Goal: Information Seeking & Learning: Learn about a topic

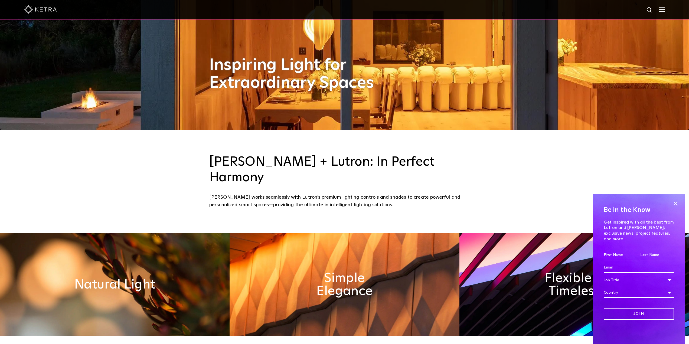
scroll to position [217, 0]
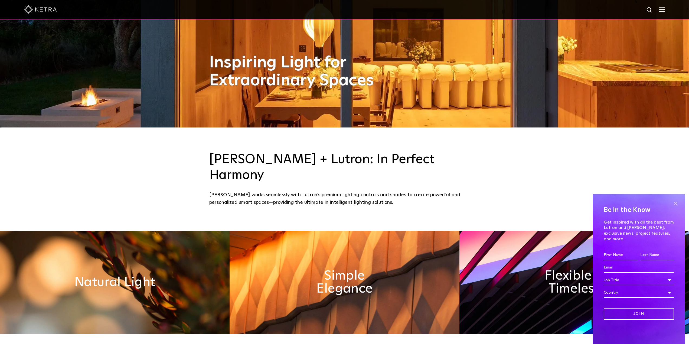
click at [676, 208] on span at bounding box center [676, 204] width 8 height 8
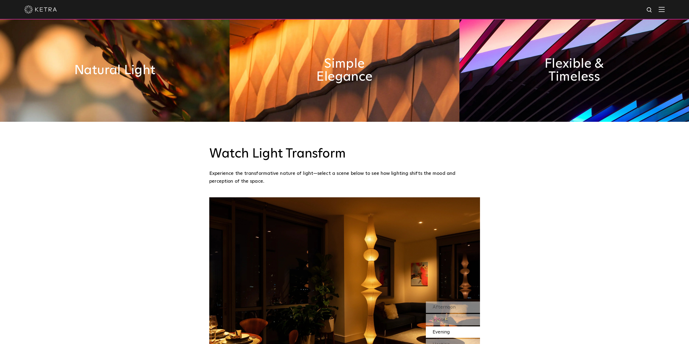
scroll to position [488, 0]
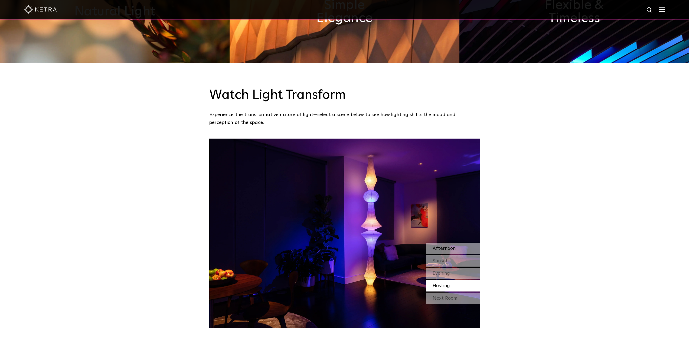
click at [442, 246] on span "Afternoon" at bounding box center [444, 248] width 23 height 5
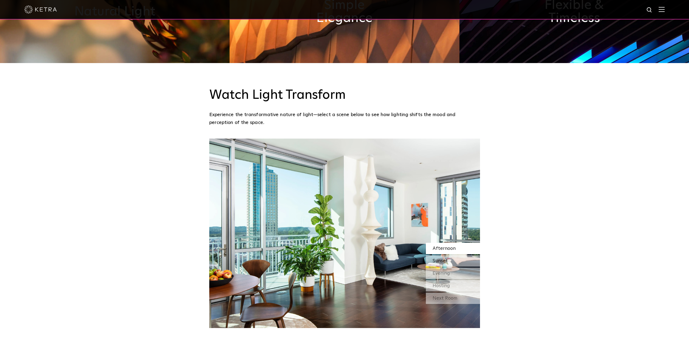
click at [444, 259] on span "Sunset" at bounding box center [440, 261] width 15 height 5
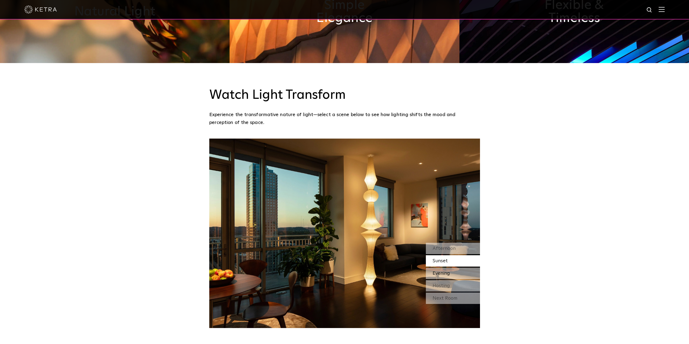
click at [446, 271] on span "Evening" at bounding box center [441, 273] width 17 height 5
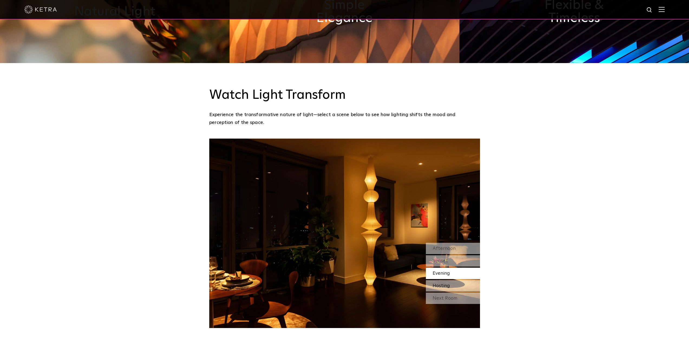
click at [448, 284] on span "Hosting" at bounding box center [441, 286] width 17 height 5
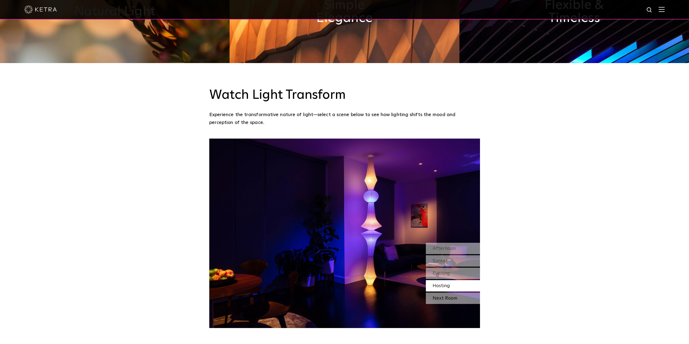
click at [450, 293] on div "Next Room" at bounding box center [453, 298] width 54 height 11
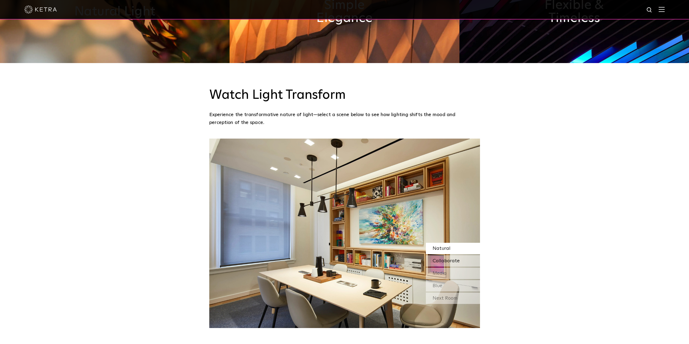
click at [447, 259] on span "Collaborate" at bounding box center [446, 261] width 27 height 5
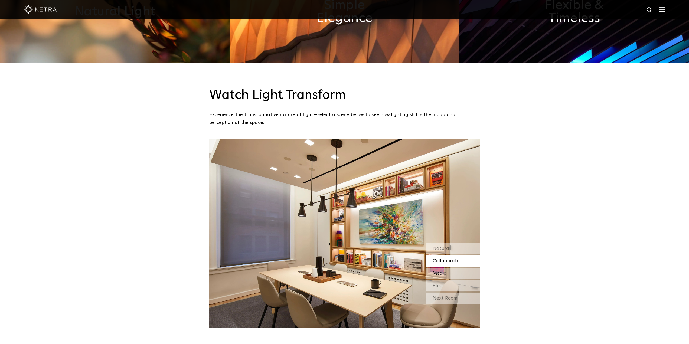
click at [447, 268] on div "Media" at bounding box center [453, 273] width 54 height 11
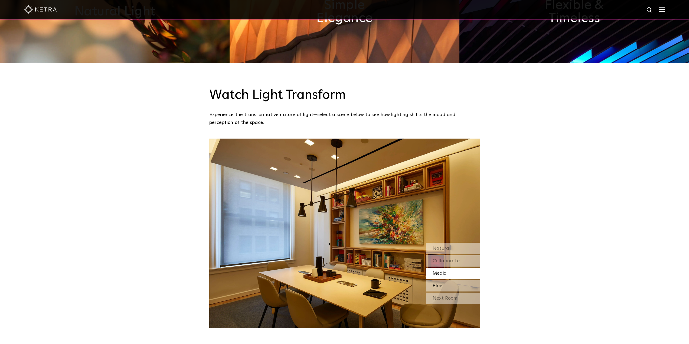
click at [443, 280] on div "Blue" at bounding box center [453, 285] width 54 height 11
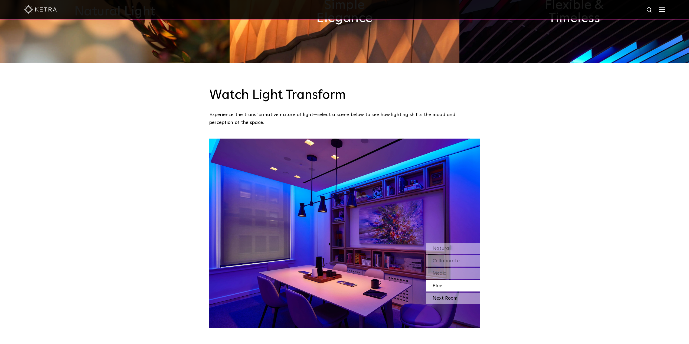
click at [442, 293] on div "Next Room" at bounding box center [453, 298] width 54 height 11
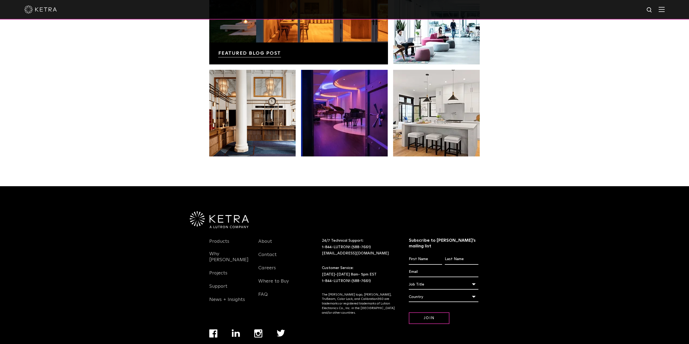
scroll to position [1139, 0]
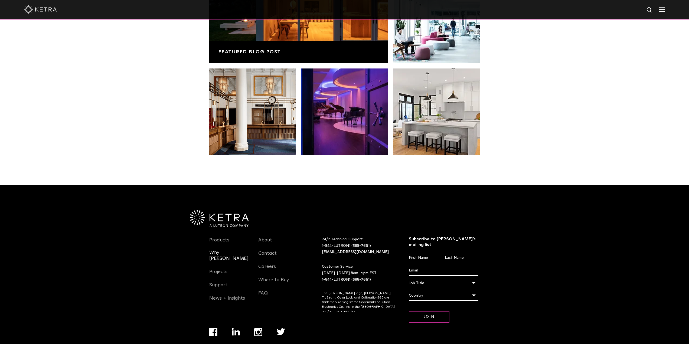
click at [220, 250] on link "Why [PERSON_NAME]" at bounding box center [229, 259] width 41 height 18
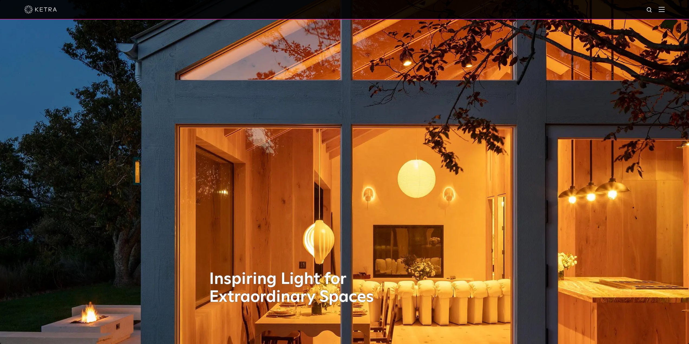
click at [37, 8] on img at bounding box center [40, 9] width 33 height 8
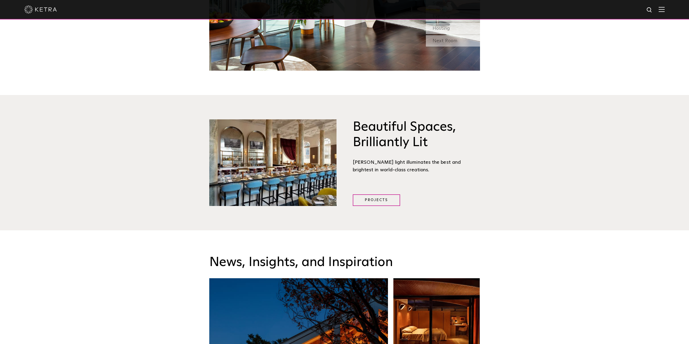
scroll to position [758, 0]
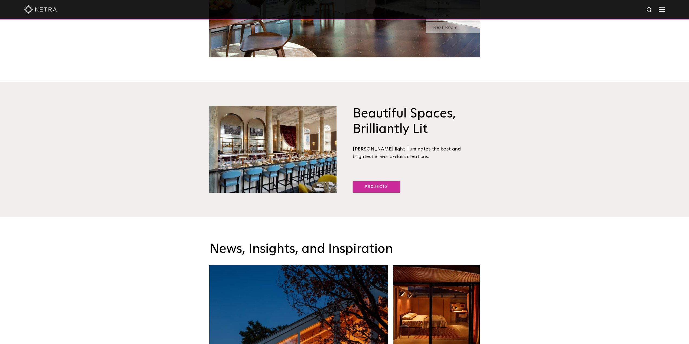
click at [378, 181] on link "Projects" at bounding box center [376, 187] width 47 height 12
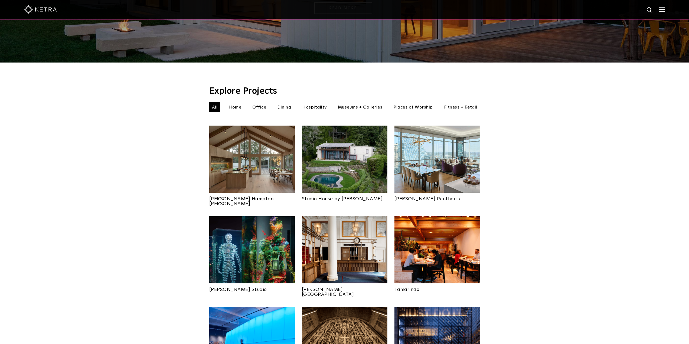
scroll to position [135, 0]
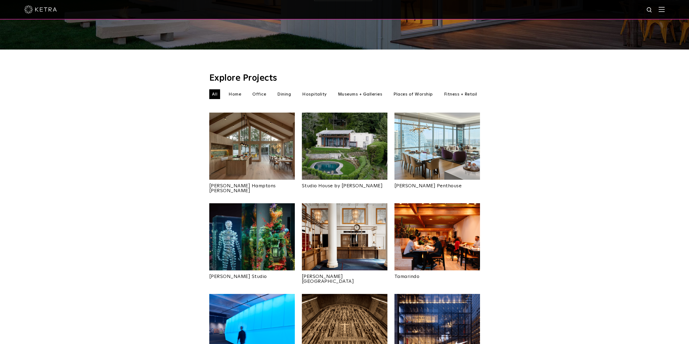
click at [238, 89] on li "Home" at bounding box center [235, 94] width 18 height 10
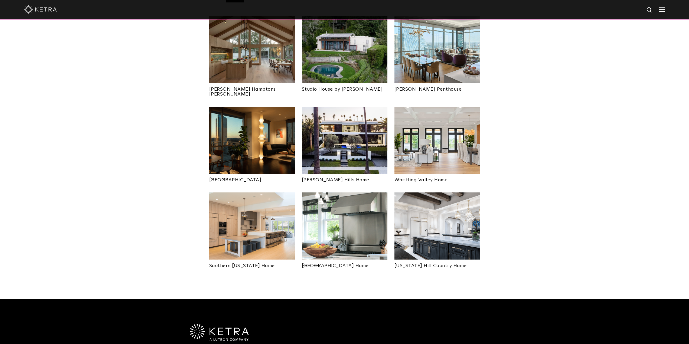
scroll to position [271, 0]
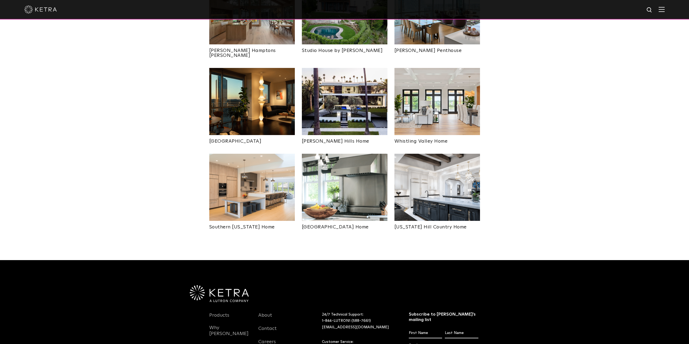
click at [248, 175] on img at bounding box center [252, 187] width 86 height 67
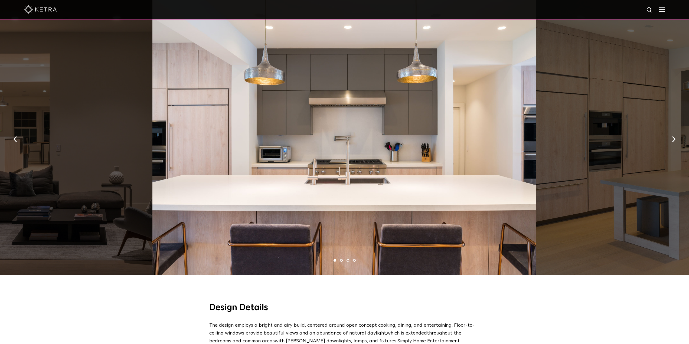
scroll to position [325, 0]
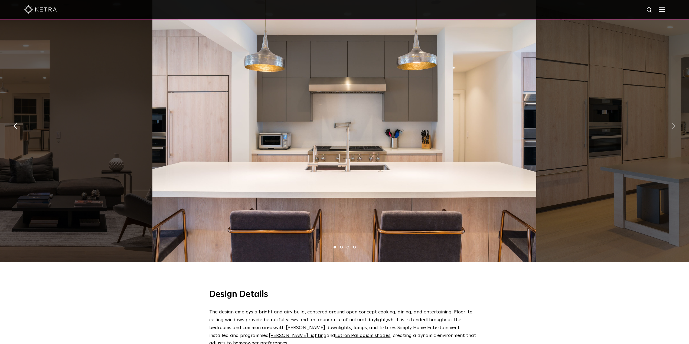
click at [673, 123] on img "button" at bounding box center [674, 126] width 4 height 6
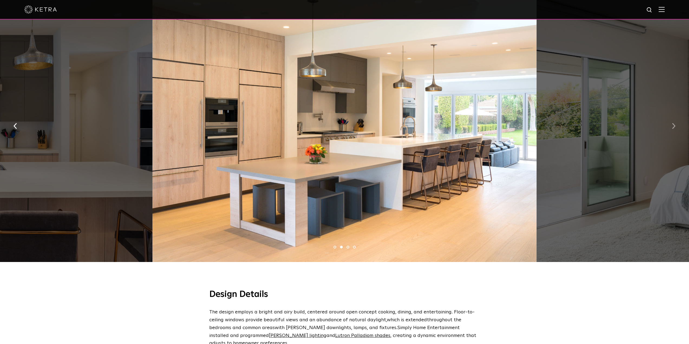
click at [673, 123] on img "button" at bounding box center [674, 126] width 4 height 6
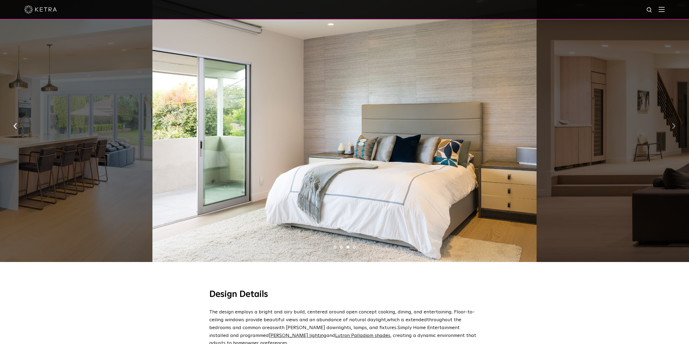
click at [673, 123] on img "button" at bounding box center [674, 126] width 4 height 6
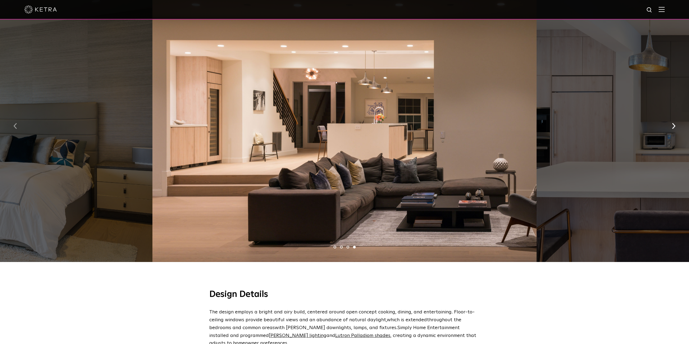
click at [13, 126] on button "button" at bounding box center [15, 125] width 12 height 19
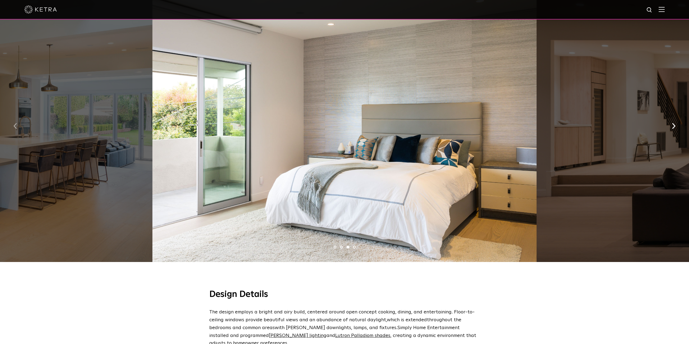
click at [15, 123] on img "button" at bounding box center [16, 126] width 4 height 6
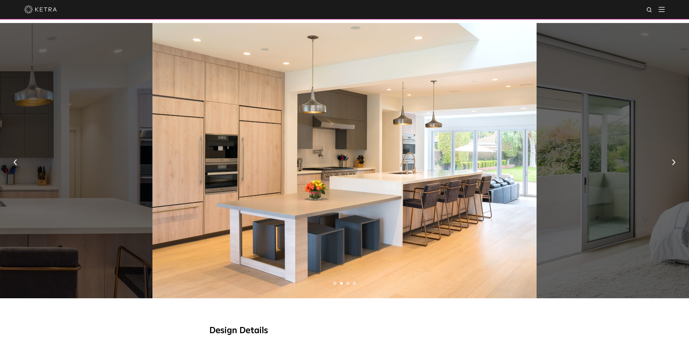
scroll to position [298, 0]
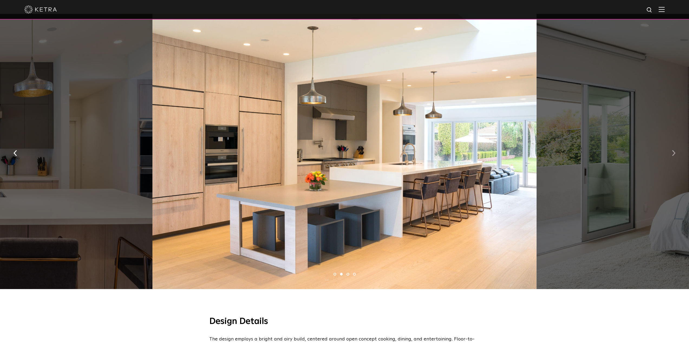
click at [673, 151] on img "button" at bounding box center [674, 153] width 4 height 6
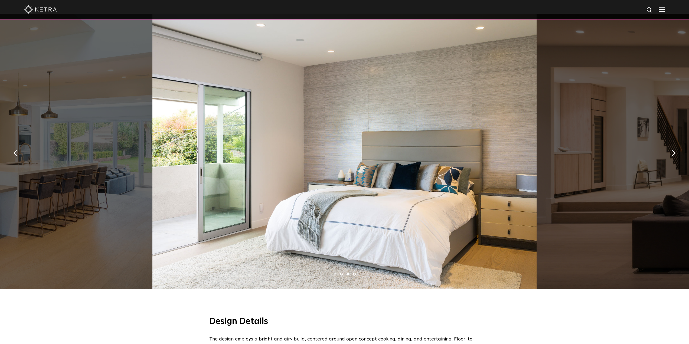
click at [72, 10] on div at bounding box center [344, 9] width 641 height 19
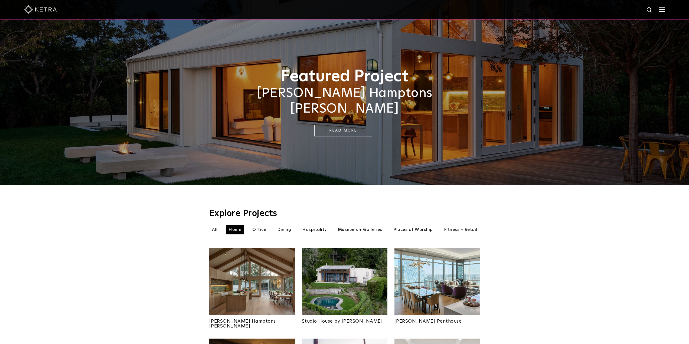
click at [287, 225] on li "Dining" at bounding box center [284, 230] width 19 height 10
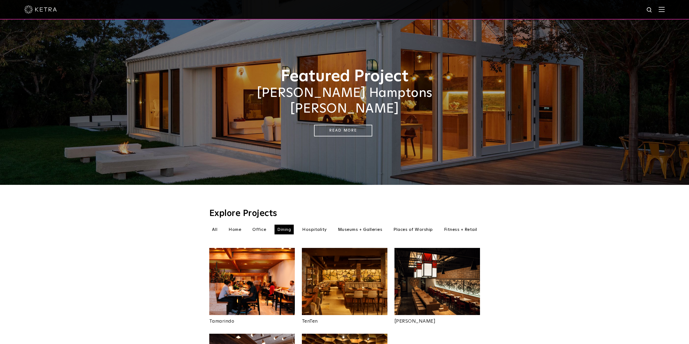
scroll to position [263, 0]
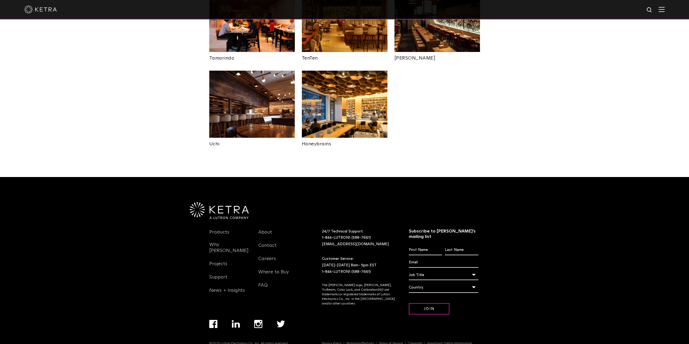
scroll to position [135, 0]
